Goal: Task Accomplishment & Management: Use online tool/utility

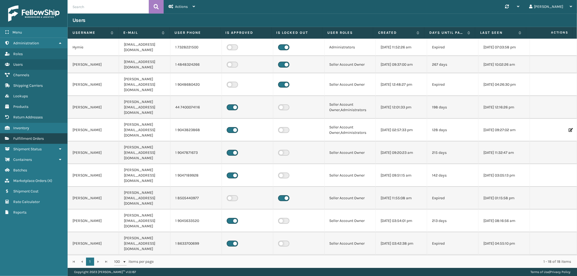
click at [37, 136] on span "Fulfillment Orders" at bounding box center [28, 138] width 31 height 5
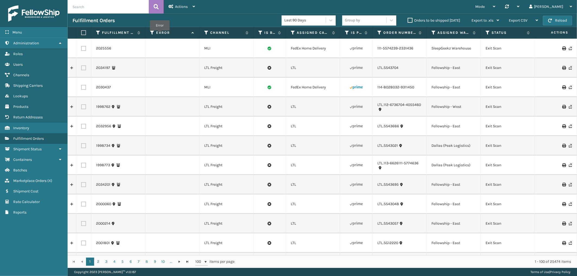
click at [160, 34] on label "Error" at bounding box center [172, 32] width 33 height 5
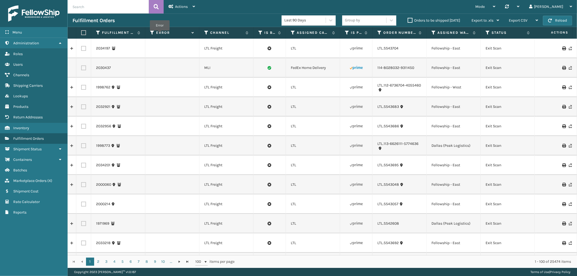
click at [160, 34] on label "Error" at bounding box center [172, 32] width 33 height 5
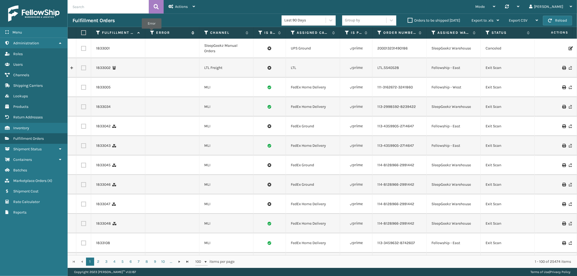
click at [152, 32] on icon at bounding box center [152, 32] width 4 height 5
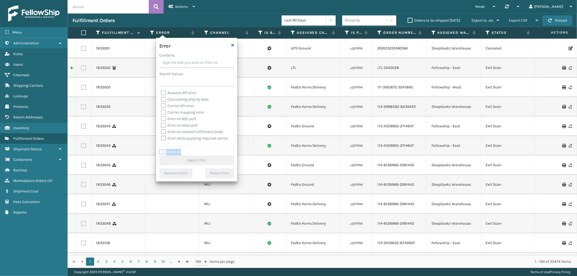
drag, startPoint x: 161, startPoint y: 149, endPoint x: 162, endPoint y: 152, distance: 3.3
click at [162, 152] on div "Select All Apply Filter" at bounding box center [196, 157] width 75 height 16
click at [162, 152] on label "Select All" at bounding box center [170, 152] width 22 height 5
click at [162, 150] on input "Select All" at bounding box center [199, 149] width 81 height 1
checkbox input "true"
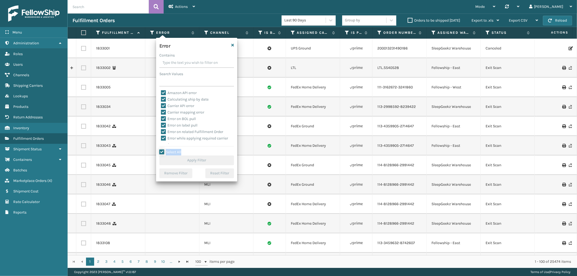
checkbox input "true"
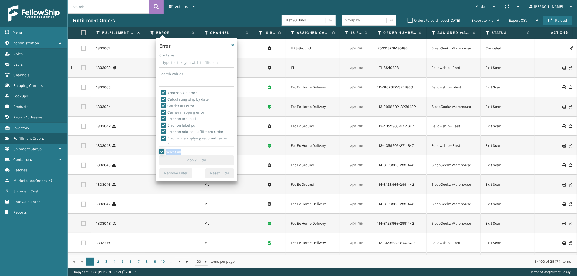
checkbox input "true"
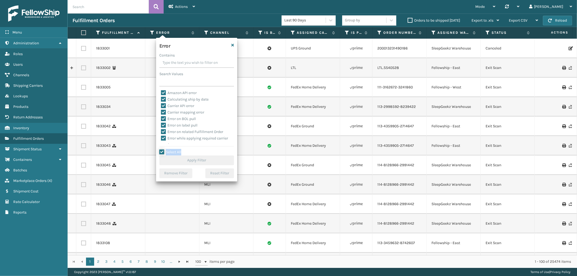
checkbox input "true"
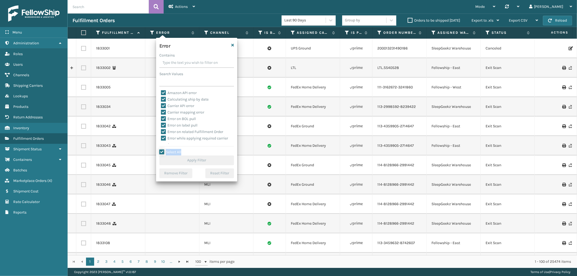
checkbox input "true"
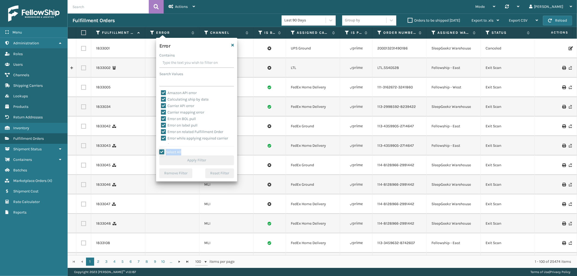
checkbox input "true"
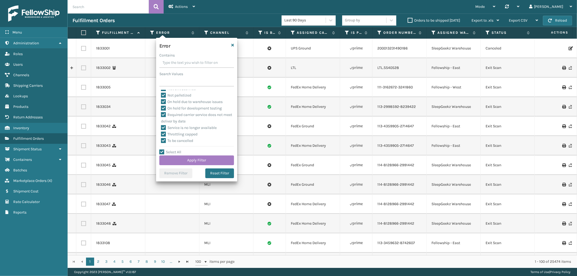
click at [175, 141] on label "To be cancelled" at bounding box center [177, 141] width 32 height 5
click at [161, 141] on input "To be cancelled" at bounding box center [161, 140] width 0 height 4
checkbox input "false"
click at [177, 157] on button "Apply Filter" at bounding box center [196, 161] width 75 height 10
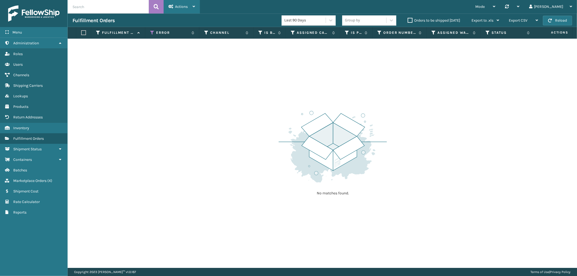
click at [198, 5] on div "Actions Settings Remove All Filters Track Fulfillment Order Export Labels Bulk …" at bounding box center [182, 7] width 36 height 14
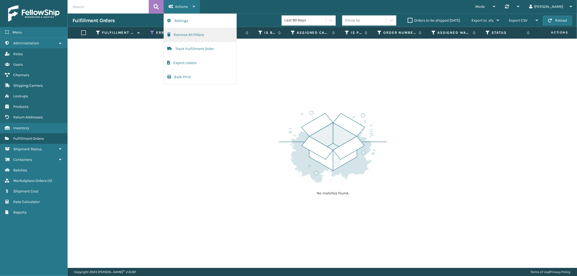
click at [192, 32] on button "Remove All Filters" at bounding box center [200, 35] width 73 height 14
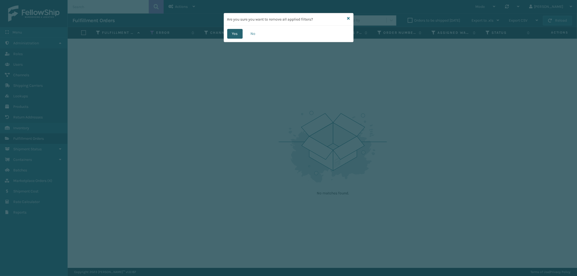
click at [234, 30] on button "Yes" at bounding box center [234, 34] width 15 height 10
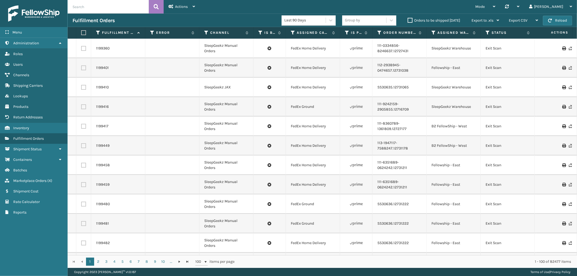
click at [164, 35] on th "Error" at bounding box center [172, 33] width 54 height 12
click at [162, 33] on label "Error" at bounding box center [172, 32] width 33 height 5
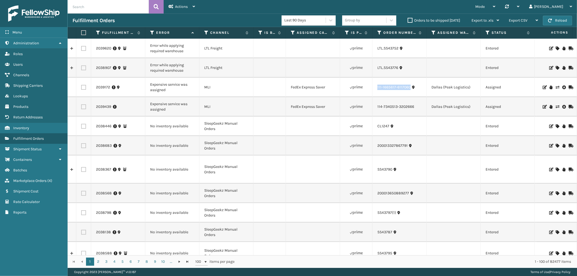
drag, startPoint x: 409, startPoint y: 92, endPoint x: 377, endPoint y: 94, distance: 32.8
click at [377, 94] on td "111-1665617-6117060" at bounding box center [400, 87] width 54 height 19
copy link "111-1665617-6117060"
click at [556, 87] on icon at bounding box center [557, 88] width 3 height 4
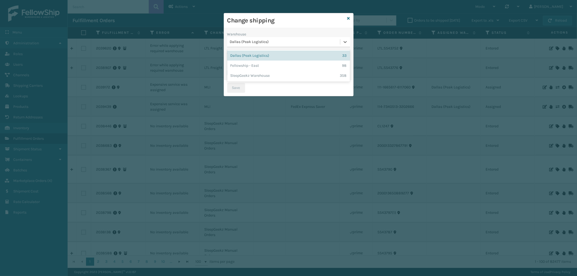
click at [285, 44] on div "Dallas (Peak Logistics)" at bounding box center [285, 42] width 111 height 6
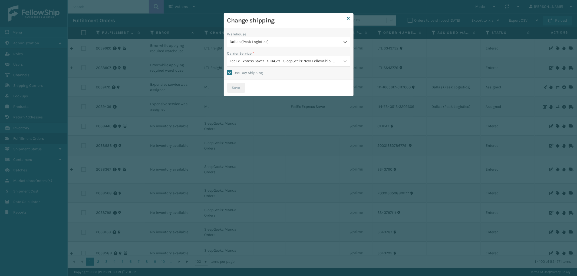
click at [283, 60] on div "FedEx Express Saver - $104.78 - SleepGeekz New-FellowShip FedEx Account" at bounding box center [285, 61] width 111 height 6
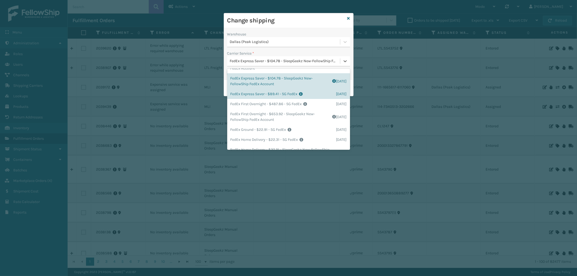
scroll to position [60, 0]
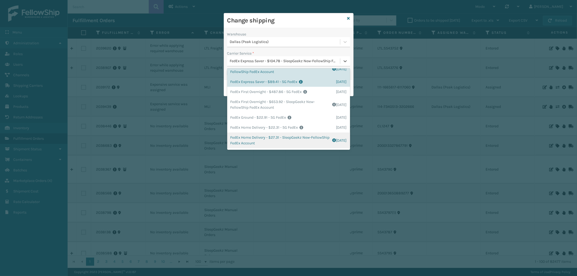
click at [294, 139] on div "FedEx Home Delivery - $27.31 - SleepGeekz New-FellowShip FedEx Account Shipping…" at bounding box center [288, 141] width 123 height 16
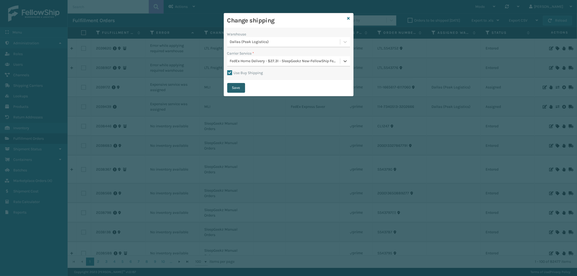
click at [235, 85] on button "Save" at bounding box center [236, 88] width 18 height 10
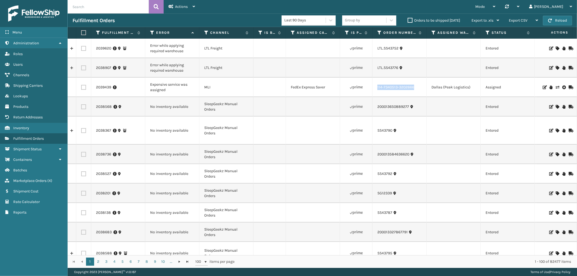
drag, startPoint x: 420, startPoint y: 90, endPoint x: 566, endPoint y: 90, distance: 146.1
click at [376, 92] on td "114-7340513-3202666" at bounding box center [400, 87] width 54 height 19
copy link "114-7340513-3202666"
click at [556, 87] on icon at bounding box center [557, 88] width 3 height 4
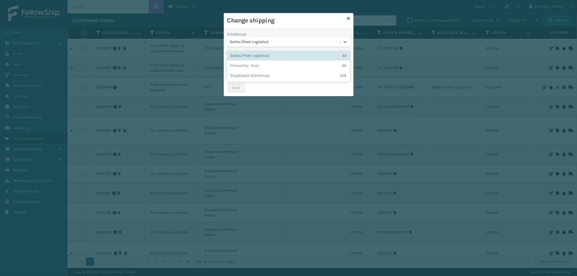
click at [298, 43] on div "Dallas (Peak Logistics)" at bounding box center [285, 42] width 111 height 6
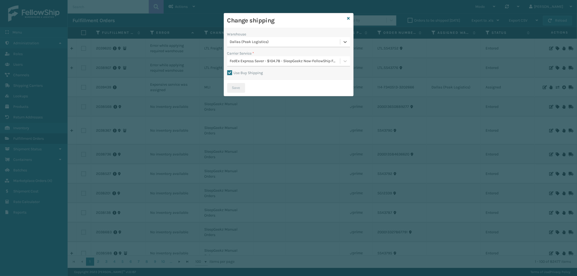
click at [292, 58] on div "FedEx Express Saver - $104.78 - SleepGeekz New-FellowShip FedEx Account" at bounding box center [283, 61] width 113 height 9
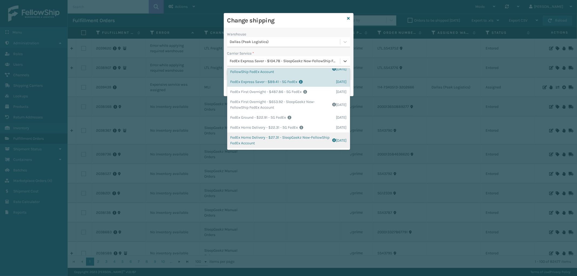
click at [305, 143] on div "FedEx Home Delivery - $27.31 - SleepGeekz New-FellowShip FedEx Account Shipping…" at bounding box center [288, 141] width 123 height 16
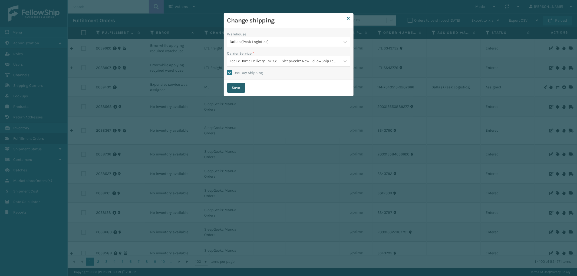
click at [232, 85] on button "Save" at bounding box center [236, 88] width 18 height 10
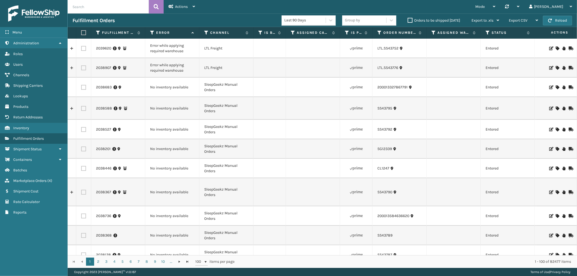
click at [48, 223] on div "Menu Administration Roles Users Channels Shipping Carriers Lookups Products Ret…" at bounding box center [34, 138] width 68 height 276
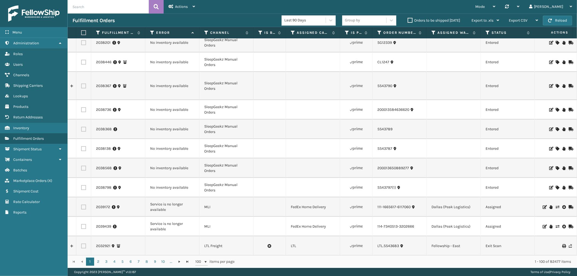
scroll to position [150, 0]
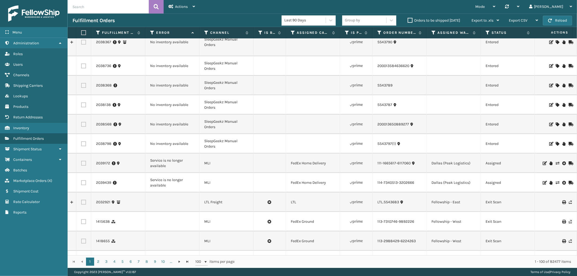
click at [83, 163] on label at bounding box center [83, 163] width 5 height 5
click at [81, 163] on input "checkbox" at bounding box center [81, 163] width 0 height 4
checkbox input "true"
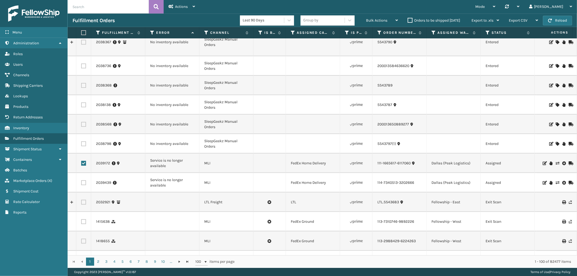
click at [84, 182] on label at bounding box center [83, 183] width 5 height 5
click at [81, 182] on input "checkbox" at bounding box center [81, 183] width 0 height 4
checkbox input "true"
click at [374, 21] on span "Bulk Actions" at bounding box center [376, 20] width 21 height 5
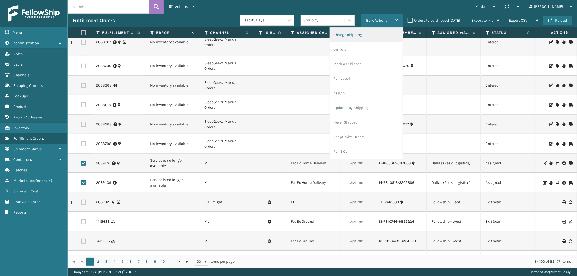
click at [362, 34] on li "Change shipping" at bounding box center [366, 35] width 73 height 15
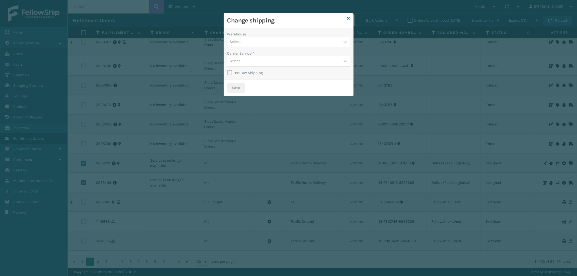
click at [286, 42] on div "Select..." at bounding box center [283, 42] width 113 height 9
click at [280, 56] on div "Dallas (Peak Logistics)" at bounding box center [288, 56] width 123 height 10
click at [279, 64] on div "Select..." at bounding box center [283, 61] width 113 height 9
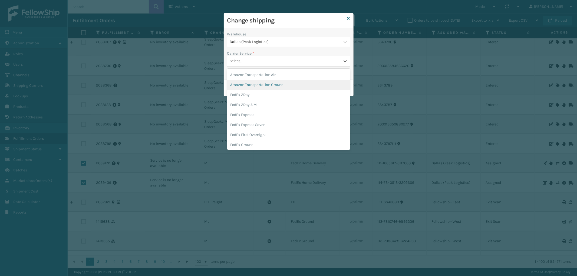
scroll to position [30, 0]
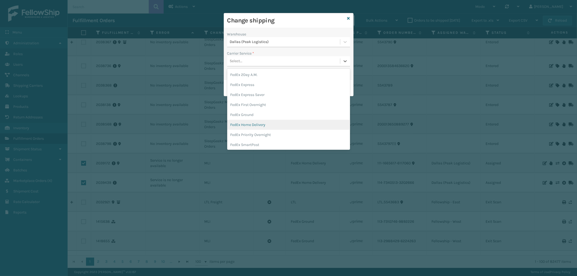
click at [282, 122] on div "FedEx Home Delivery" at bounding box center [288, 125] width 123 height 10
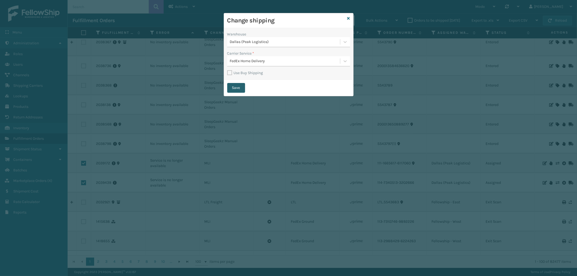
click at [235, 87] on button "Save" at bounding box center [236, 88] width 18 height 10
checkbox input "false"
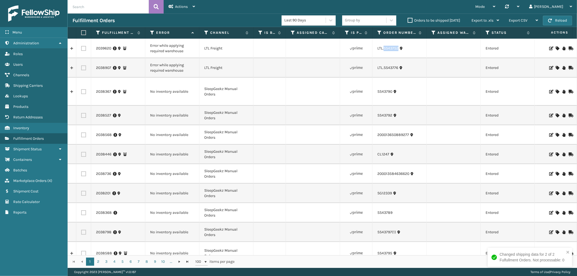
drag, startPoint x: 398, startPoint y: 52, endPoint x: 384, endPoint y: 52, distance: 14.3
click at [384, 52] on td "LTL.SS43752" at bounding box center [400, 48] width 54 height 19
copy link "SS43752"
click at [556, 47] on icon at bounding box center [557, 49] width 3 height 4
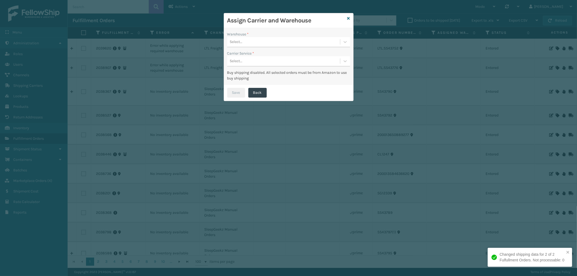
click at [268, 38] on div "Select..." at bounding box center [283, 42] width 113 height 9
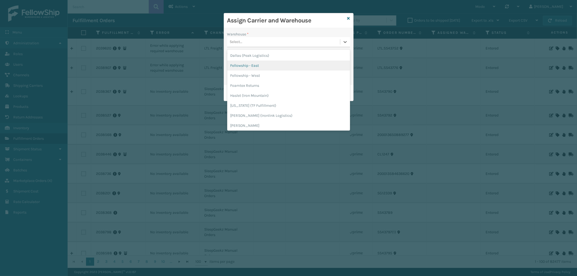
click at [261, 64] on div "Fellowship - East" at bounding box center [288, 66] width 123 height 10
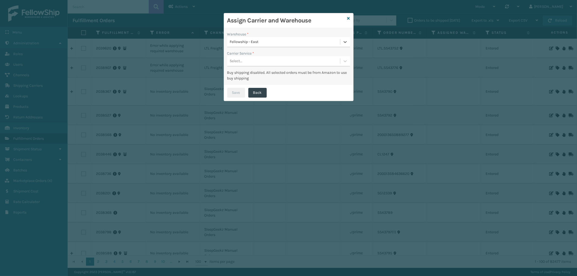
click at [267, 61] on div "Select..." at bounding box center [283, 61] width 113 height 9
click at [261, 71] on div "LTL" at bounding box center [288, 75] width 123 height 10
click at [240, 91] on button "Save" at bounding box center [236, 93] width 18 height 10
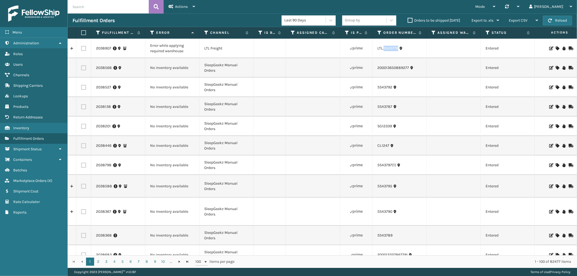
drag, startPoint x: 398, startPoint y: 53, endPoint x: 383, endPoint y: 53, distance: 14.4
click at [383, 53] on td "LTL.SS43776" at bounding box center [400, 48] width 54 height 19
copy link "SS43776"
